Goal: Task Accomplishment & Management: Use online tool/utility

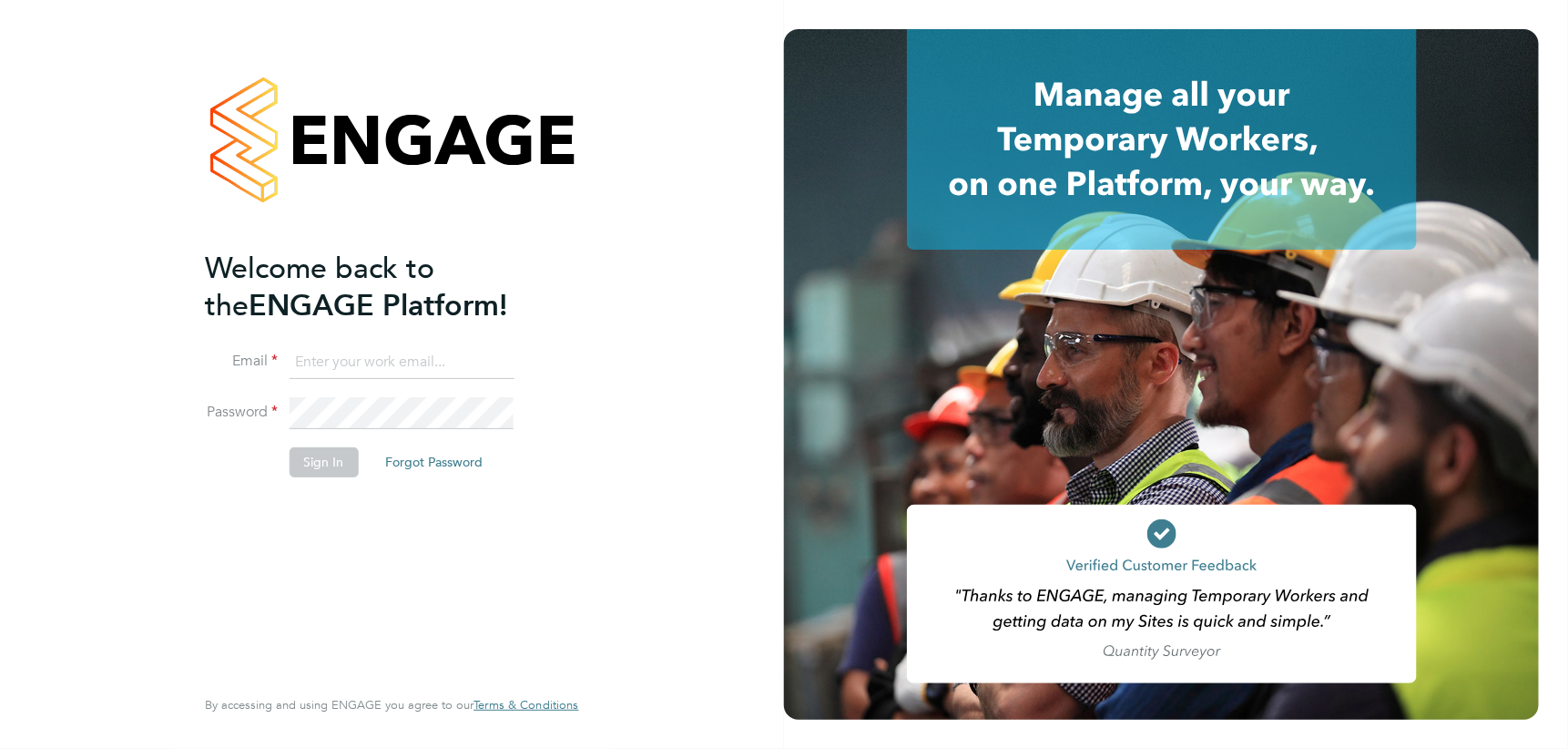
type input "simon.murphy@vistry.co.uk"
click at [346, 461] on button "Sign In" at bounding box center [322, 462] width 69 height 29
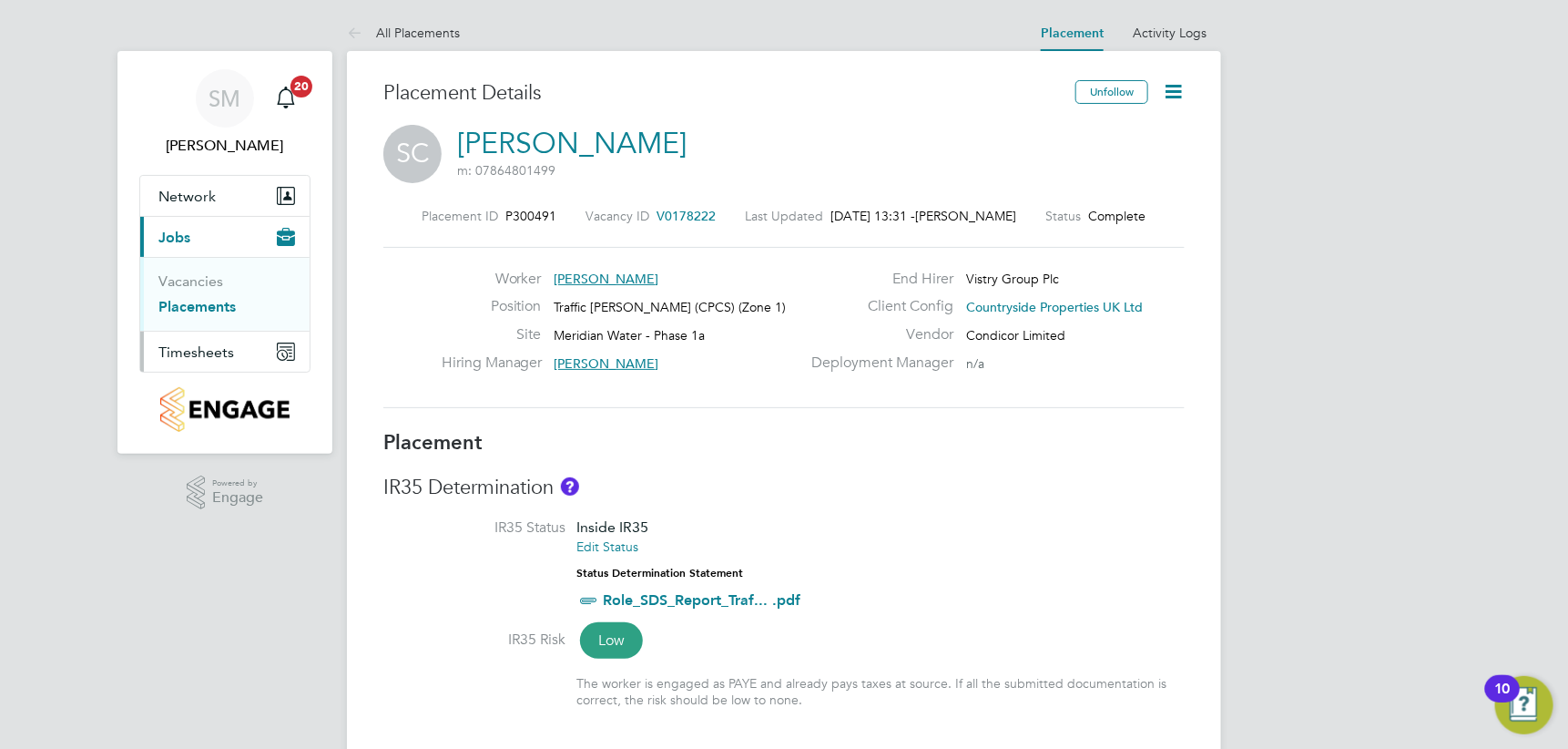
click at [212, 350] on span "Timesheets" at bounding box center [197, 352] width 76 height 17
click at [205, 322] on link "Timesheets" at bounding box center [197, 322] width 76 height 17
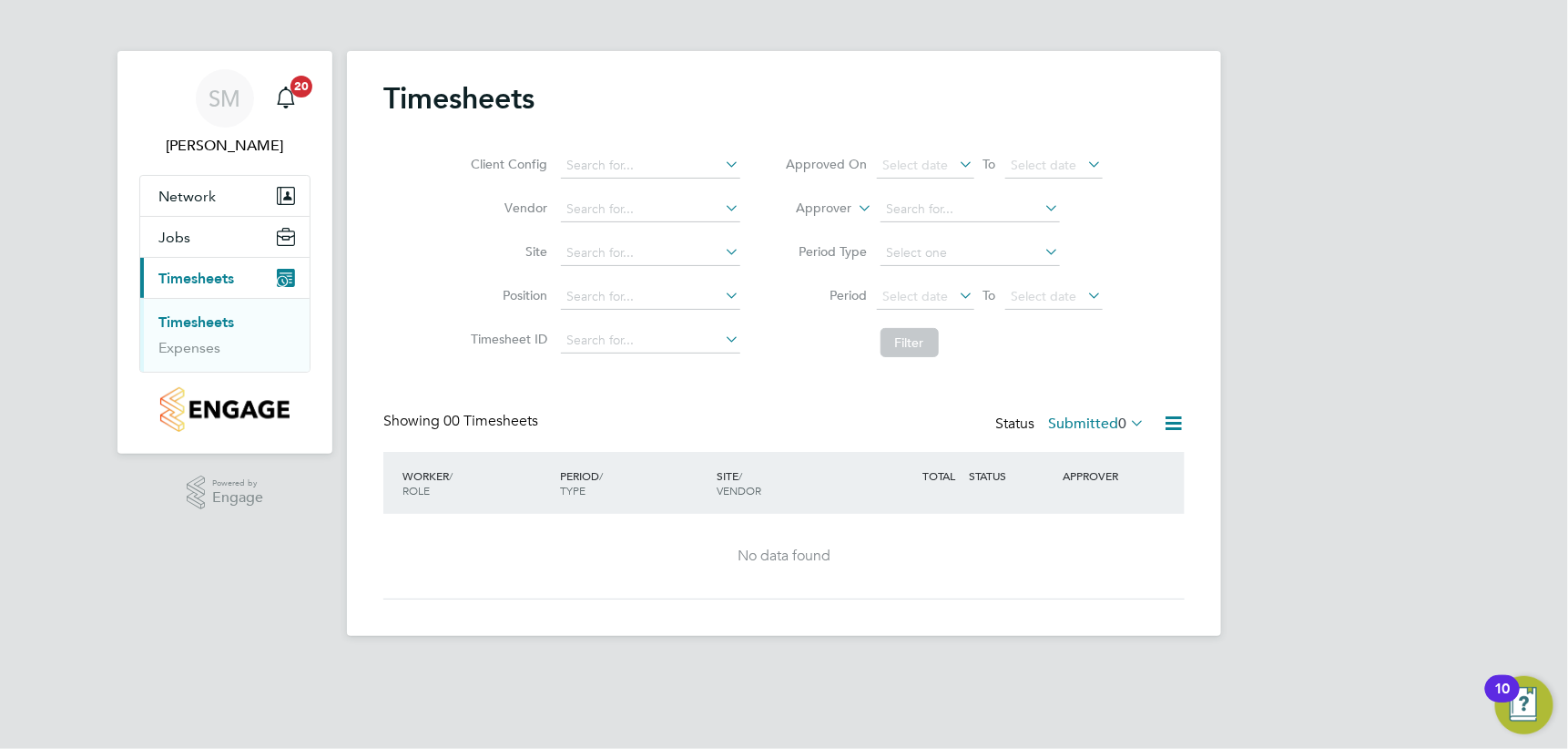
click at [206, 317] on link "Timesheets" at bounding box center [197, 322] width 76 height 17
click at [204, 319] on link "Timesheets" at bounding box center [197, 322] width 76 height 17
click at [193, 348] on link "Expenses" at bounding box center [190, 347] width 62 height 17
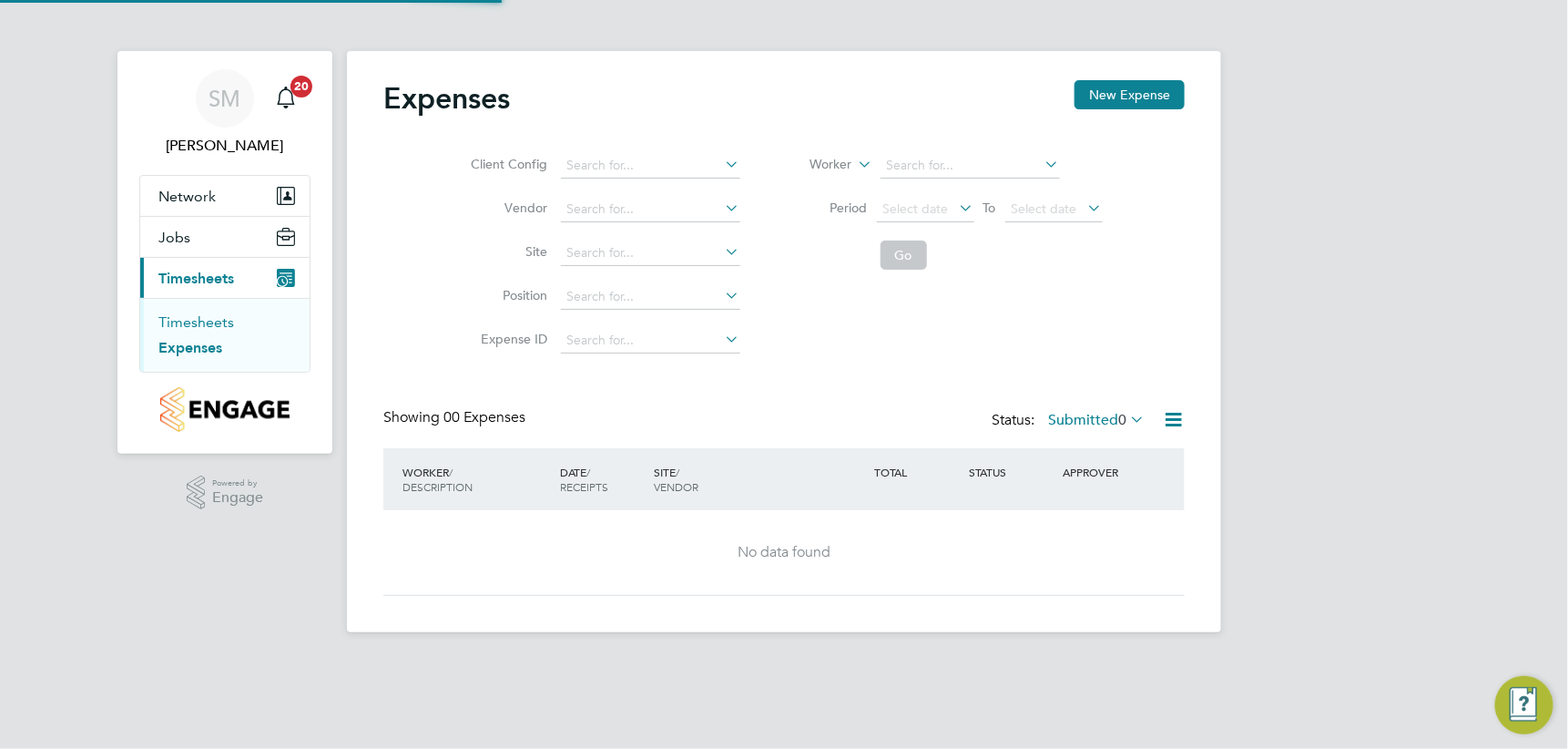
click at [194, 320] on link "Timesheets" at bounding box center [197, 322] width 76 height 17
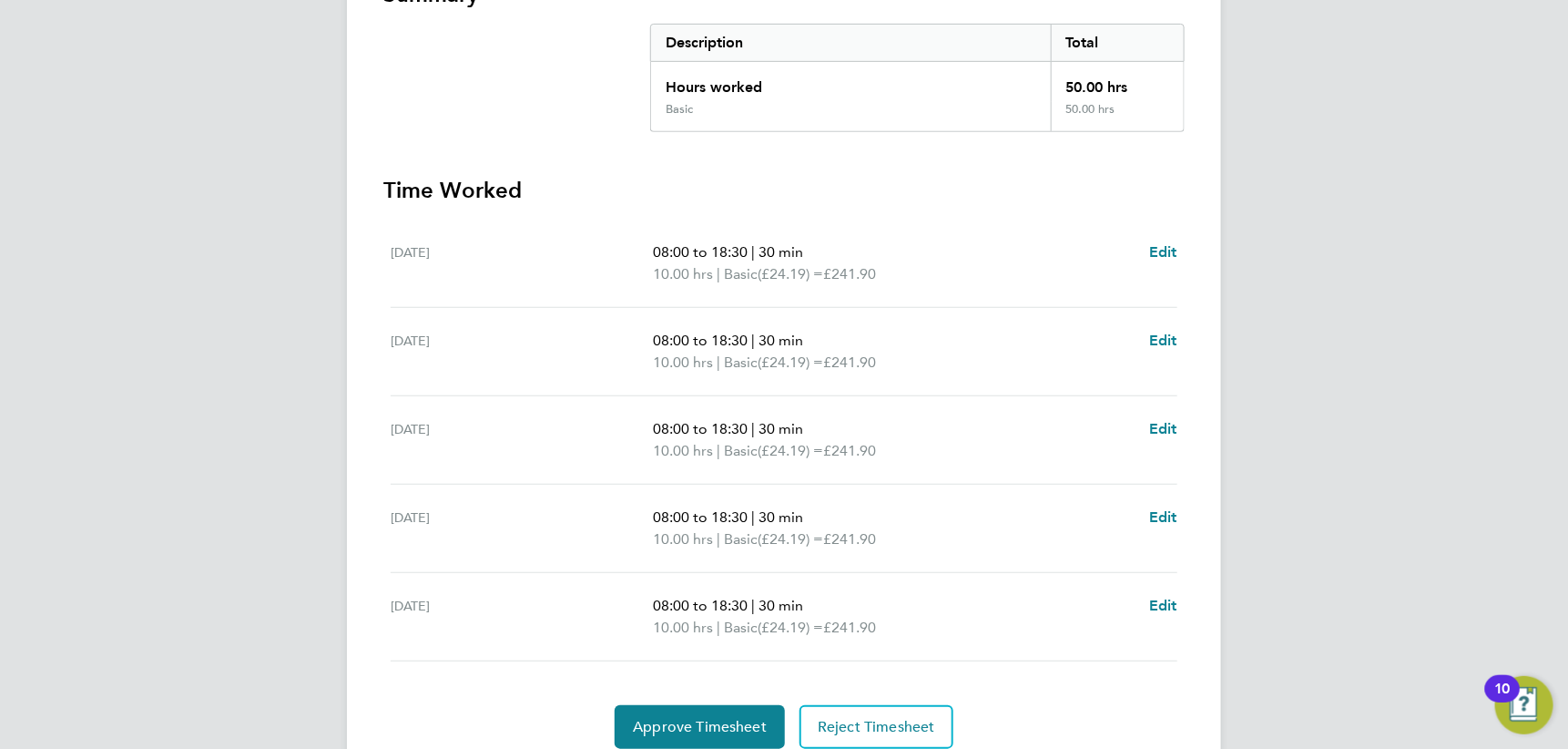
scroll to position [364, 0]
click at [717, 470] on button "Approve Timesheet" at bounding box center [699, 724] width 170 height 44
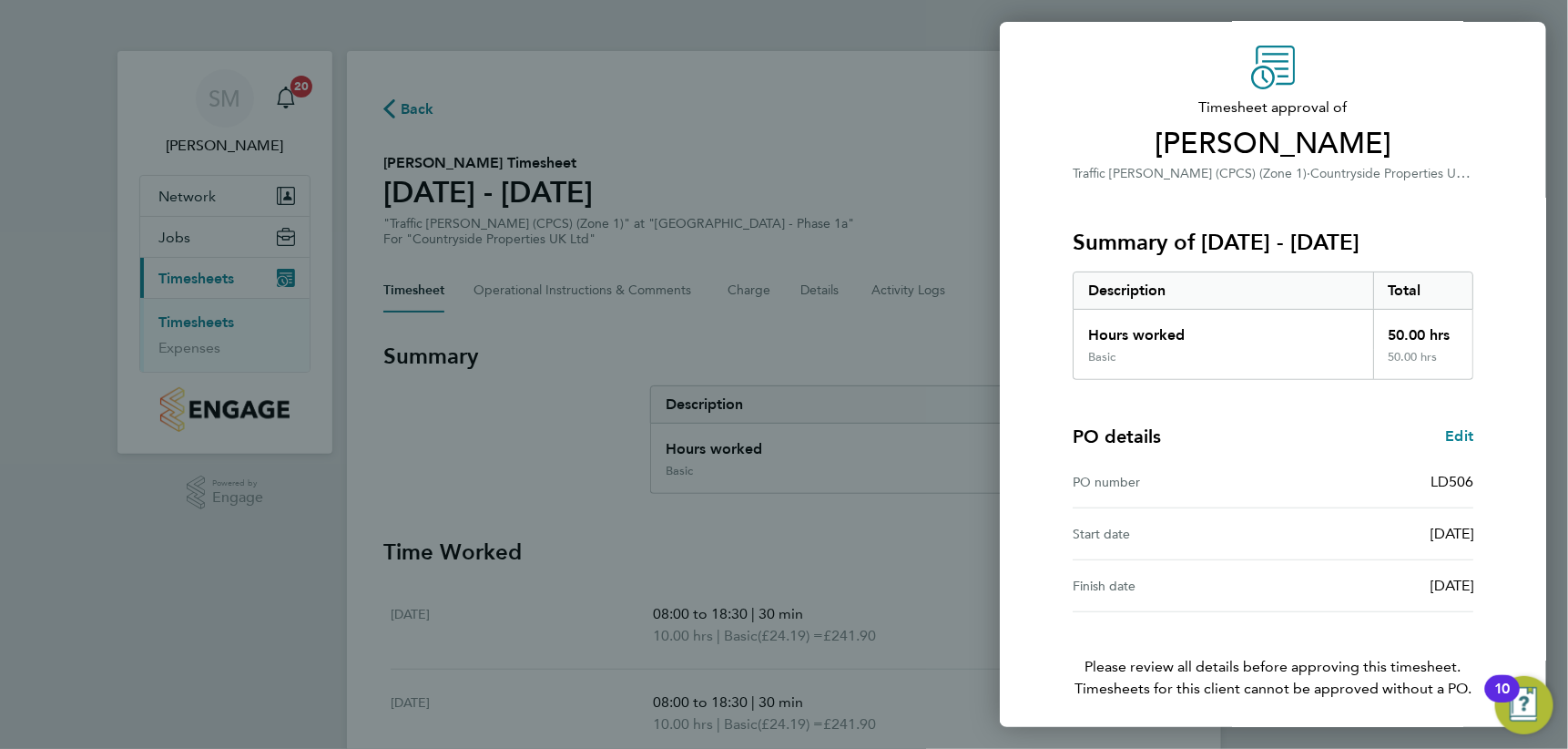
scroll to position [122, 0]
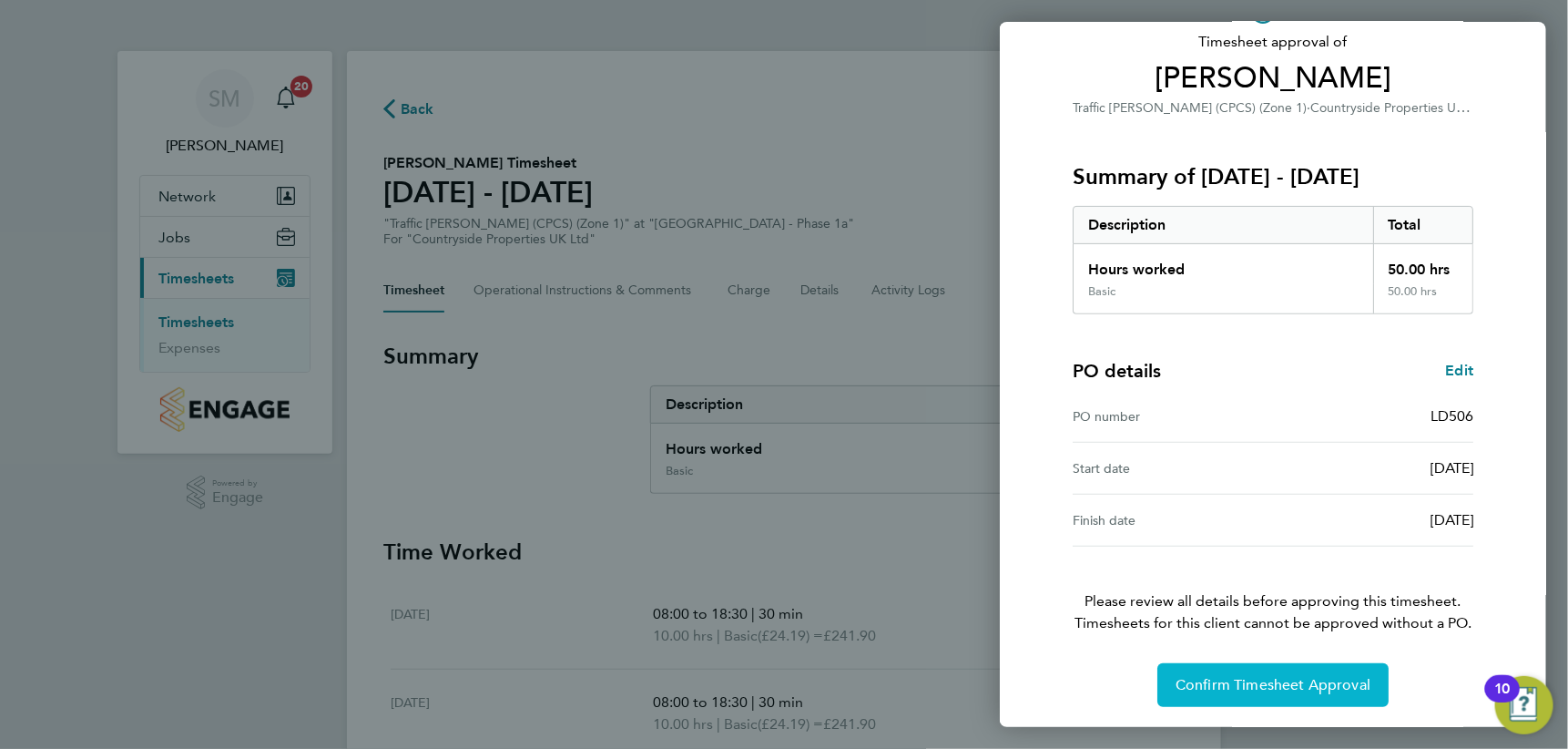
click at [867, 470] on span "Confirm Timesheet Approval" at bounding box center [1273, 685] width 195 height 18
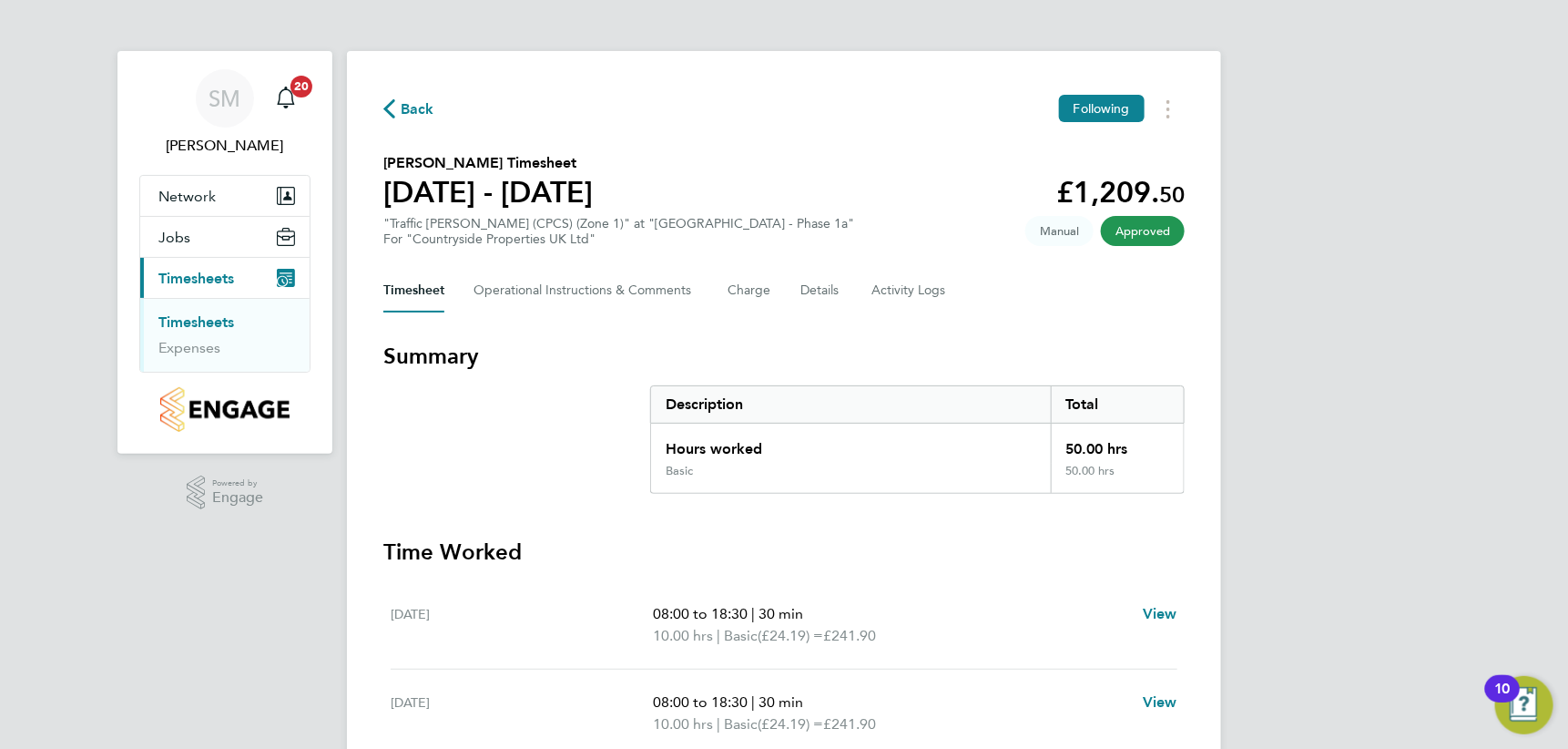
click at [195, 321] on link "Timesheets" at bounding box center [197, 322] width 76 height 17
